Goal: Find specific page/section: Find specific page/section

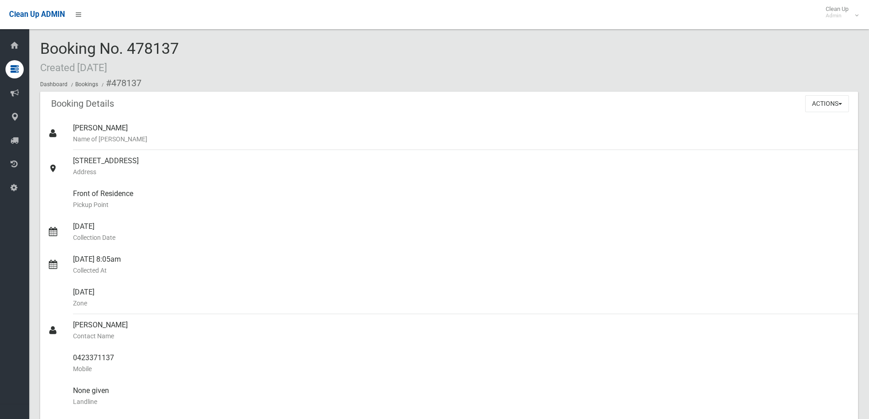
scroll to position [456, 0]
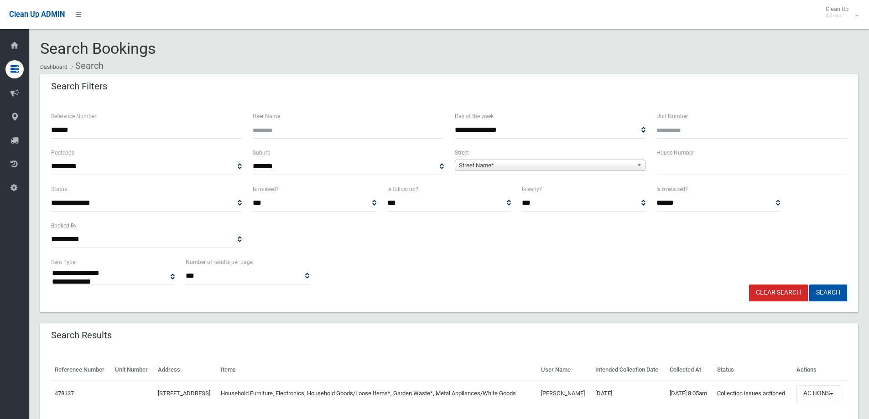
select select
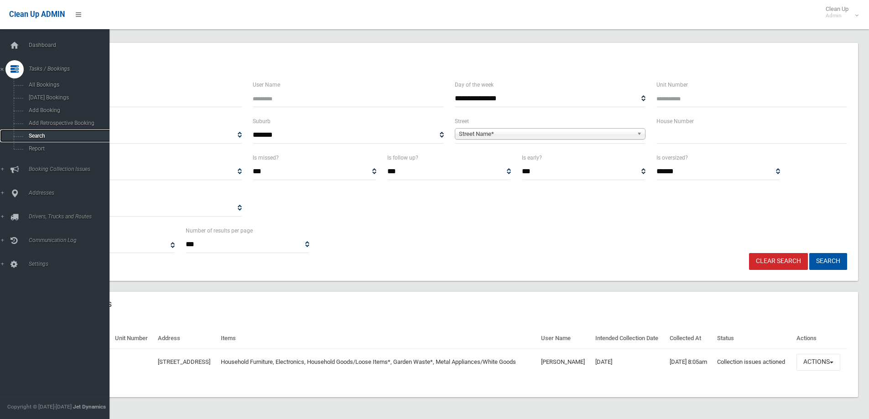
click at [37, 139] on link "Search" at bounding box center [58, 136] width 116 height 13
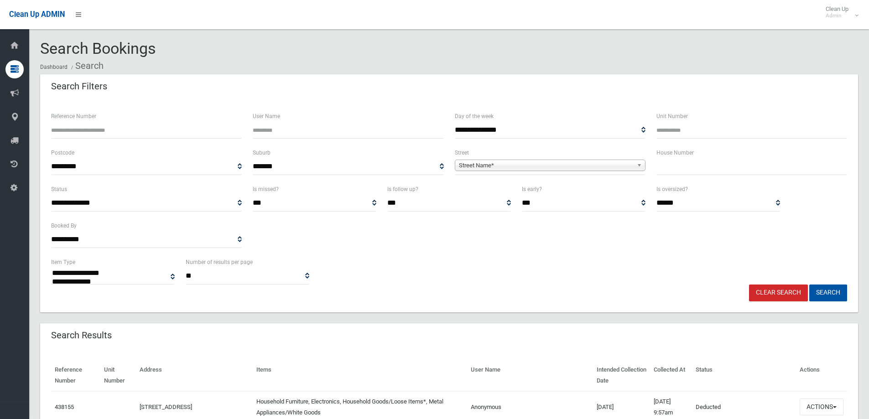
select select
